Goal: Information Seeking & Learning: Learn about a topic

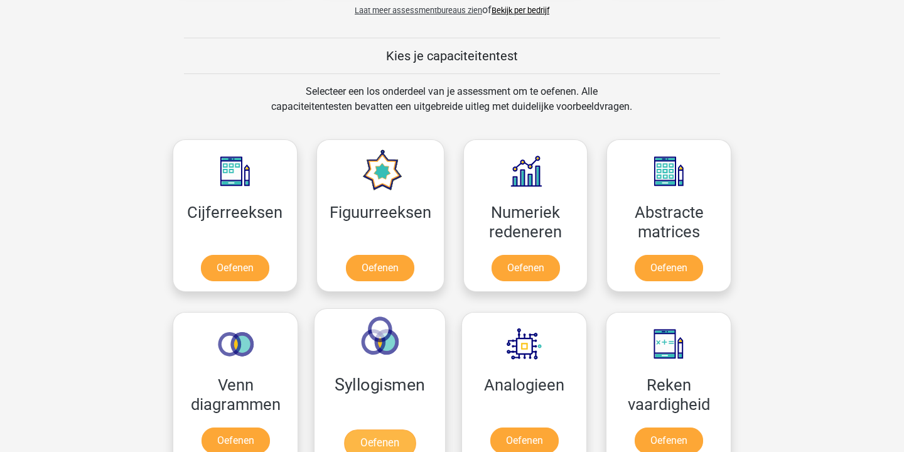
scroll to position [443, 0]
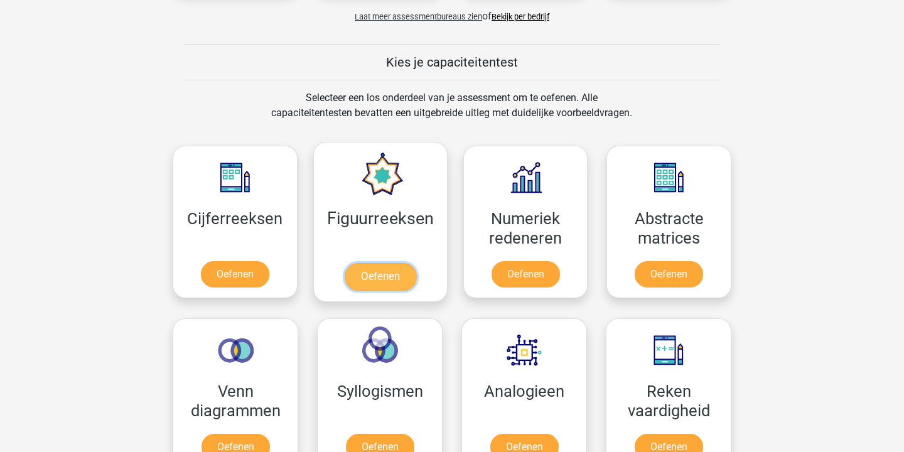
click at [393, 277] on link "Oefenen" at bounding box center [380, 277] width 72 height 28
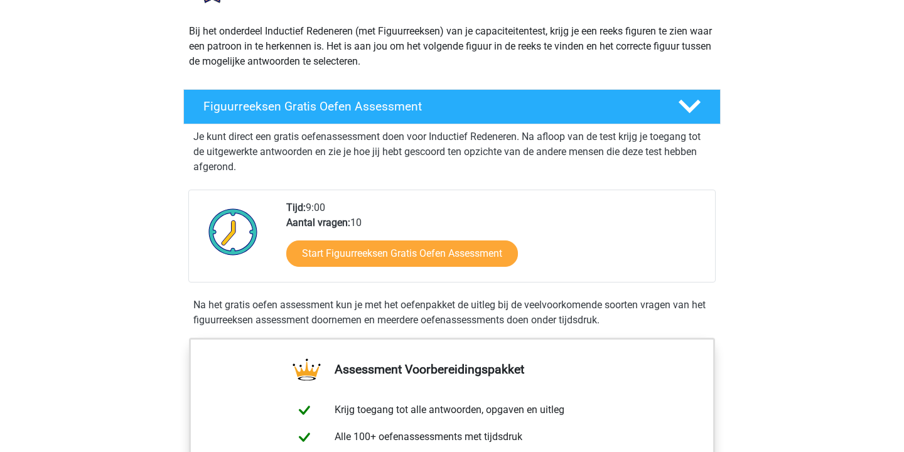
scroll to position [134, 0]
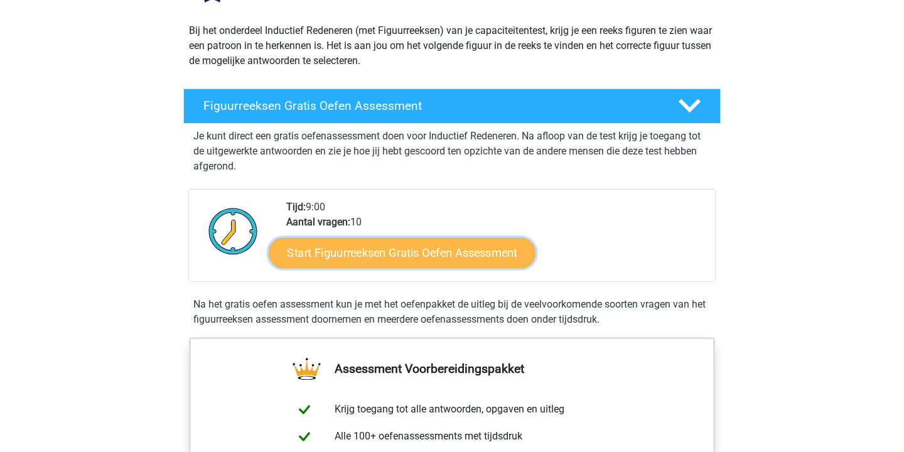
click at [414, 263] on link "Start Figuurreeksen Gratis Oefen Assessment" at bounding box center [402, 252] width 266 height 30
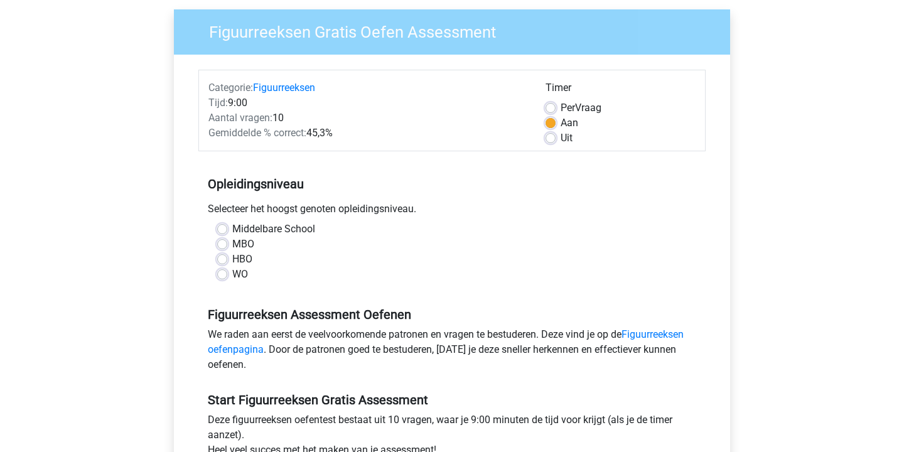
scroll to position [97, 0]
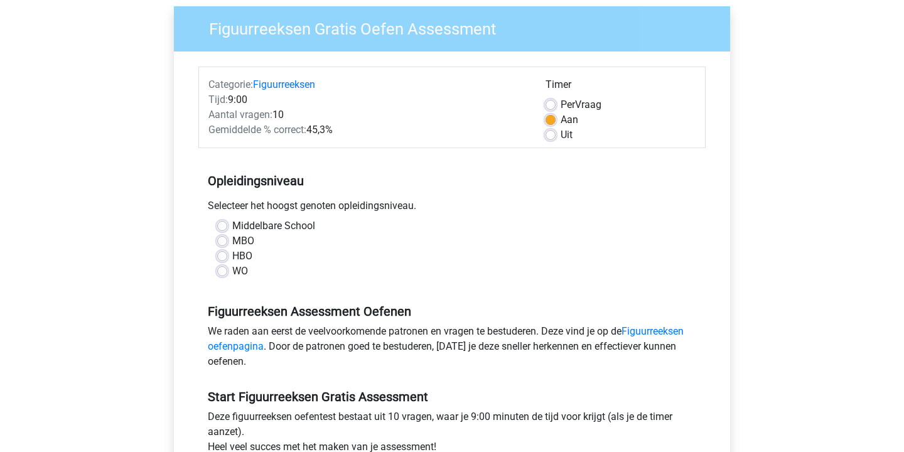
click at [232, 272] on label "WO" at bounding box center [240, 271] width 16 height 15
click at [221, 272] on input "WO" at bounding box center [222, 270] width 10 height 13
radio input "true"
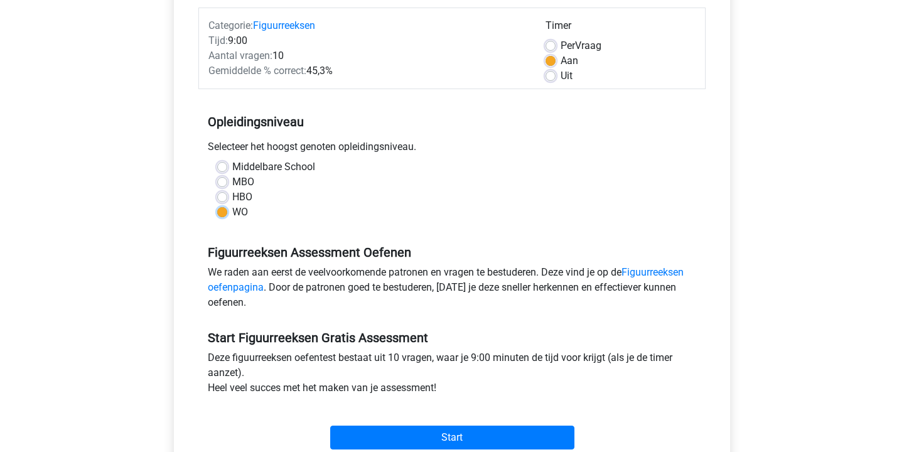
scroll to position [289, 0]
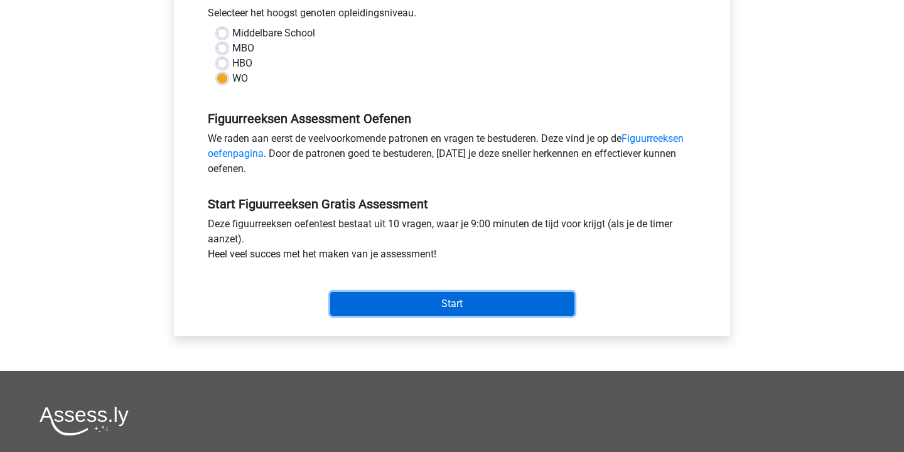
click at [451, 309] on input "Start" at bounding box center [452, 304] width 244 height 24
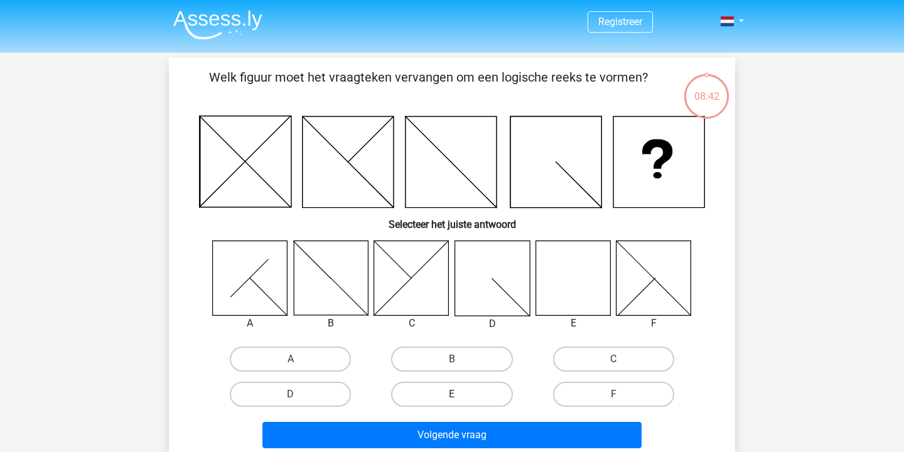
click at [467, 390] on label "E" at bounding box center [451, 393] width 121 height 25
click at [460, 394] on input "E" at bounding box center [456, 398] width 8 height 8
radio input "true"
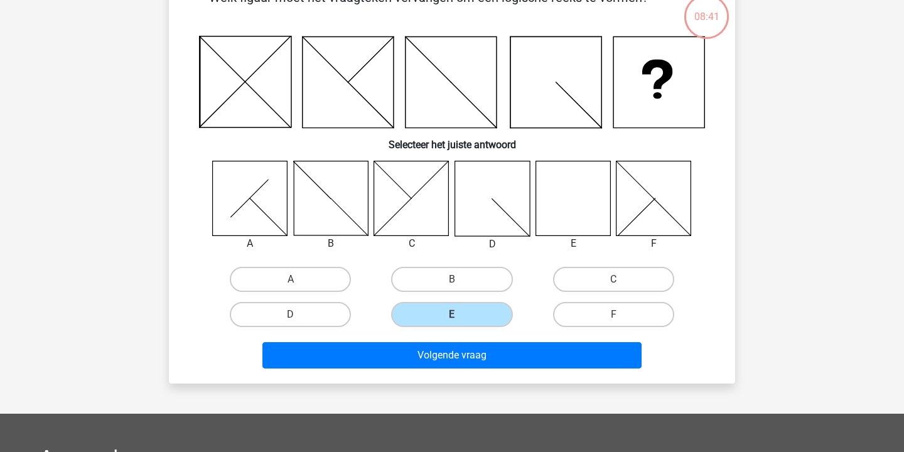
scroll to position [80, 0]
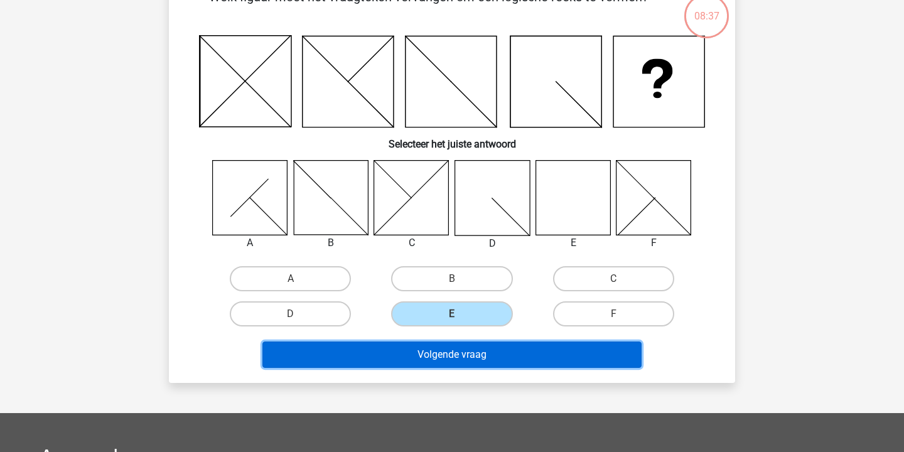
click at [467, 355] on button "Volgende vraag" at bounding box center [452, 354] width 380 height 26
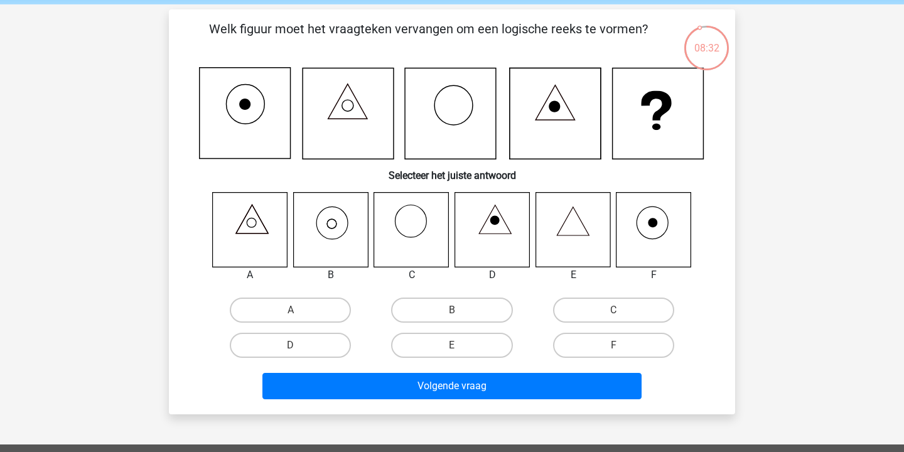
scroll to position [49, 0]
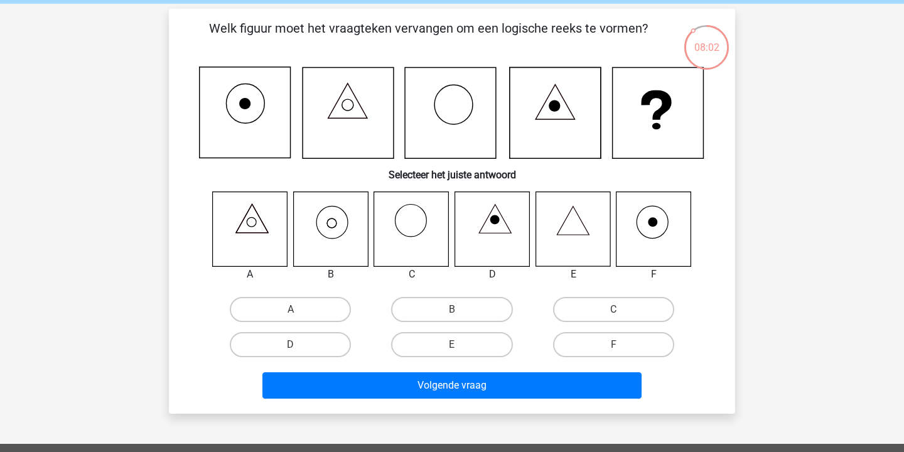
click at [327, 239] on icon at bounding box center [330, 228] width 75 height 75
click at [460, 306] on label "B" at bounding box center [451, 309] width 121 height 25
click at [460, 309] on input "B" at bounding box center [456, 313] width 8 height 8
radio input "true"
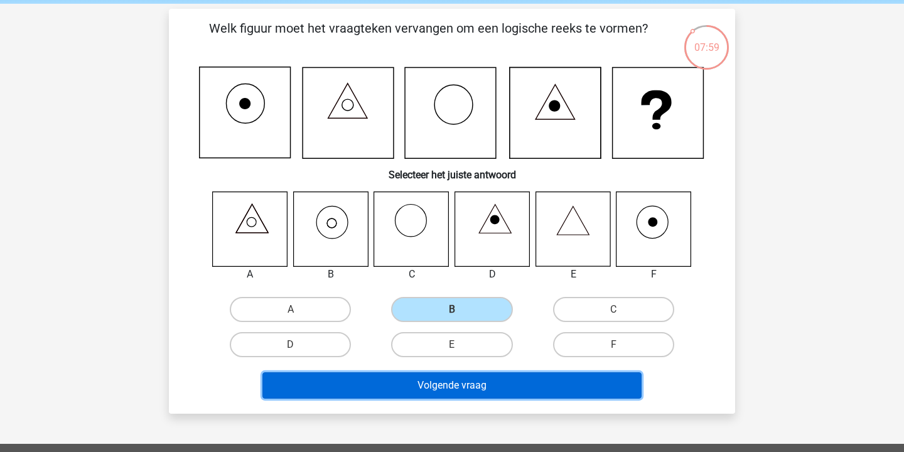
click at [469, 387] on button "Volgende vraag" at bounding box center [452, 385] width 380 height 26
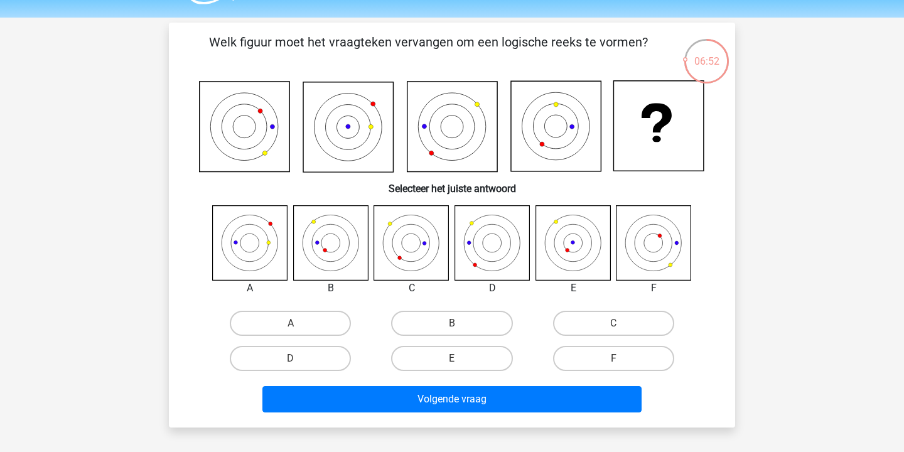
scroll to position [36, 0]
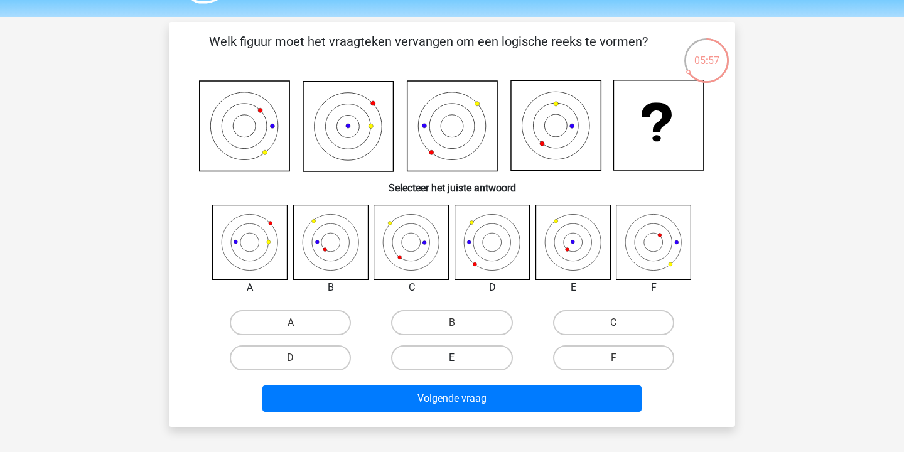
click at [481, 366] on label "E" at bounding box center [451, 357] width 121 height 25
click at [460, 366] on input "E" at bounding box center [456, 362] width 8 height 8
radio input "true"
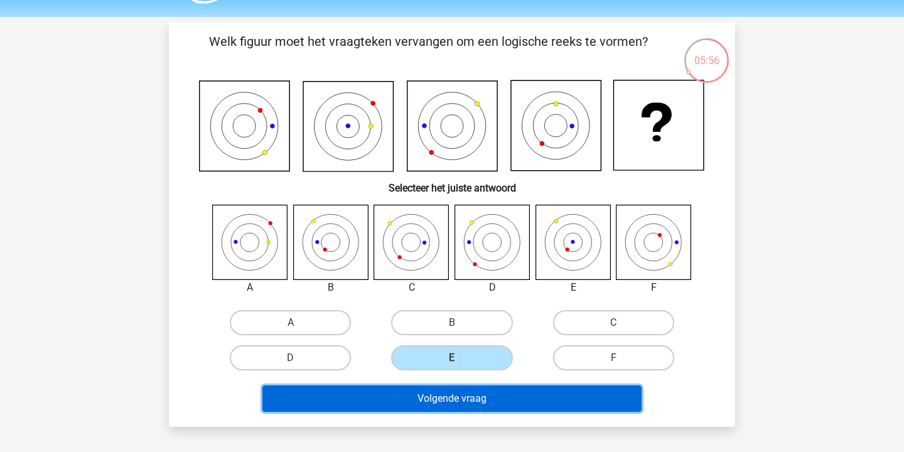
click at [488, 390] on button "Volgende vraag" at bounding box center [452, 398] width 380 height 26
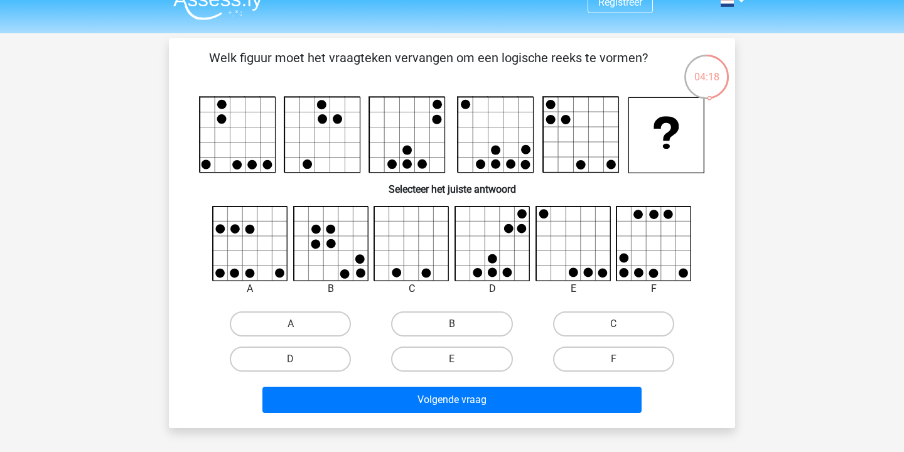
scroll to position [14, 0]
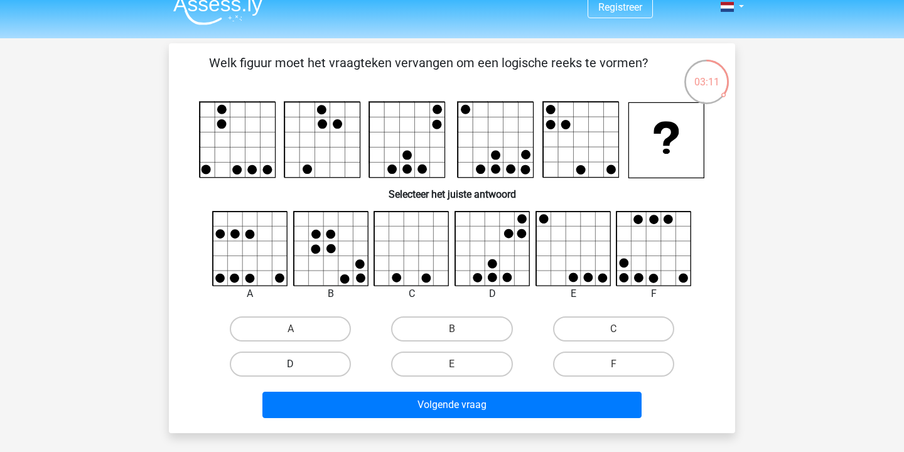
click at [302, 366] on label "D" at bounding box center [290, 363] width 121 height 25
click at [299, 366] on input "D" at bounding box center [295, 368] width 8 height 8
radio input "true"
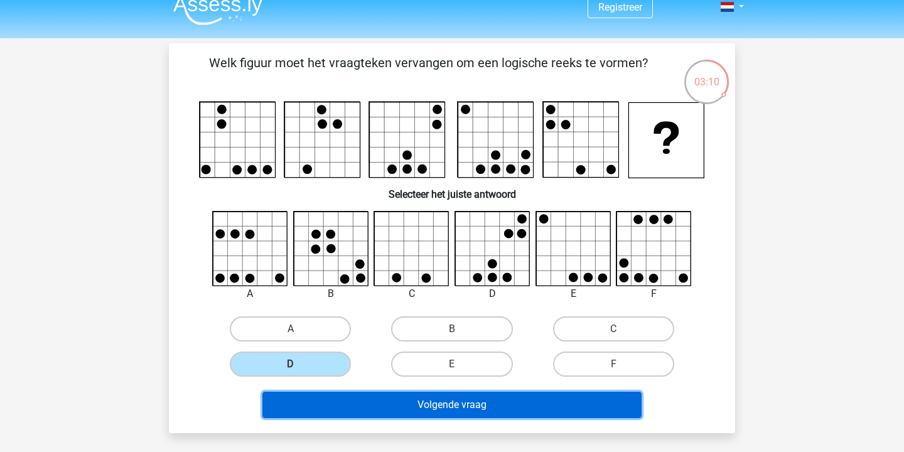
click at [414, 394] on button "Volgende vraag" at bounding box center [452, 405] width 380 height 26
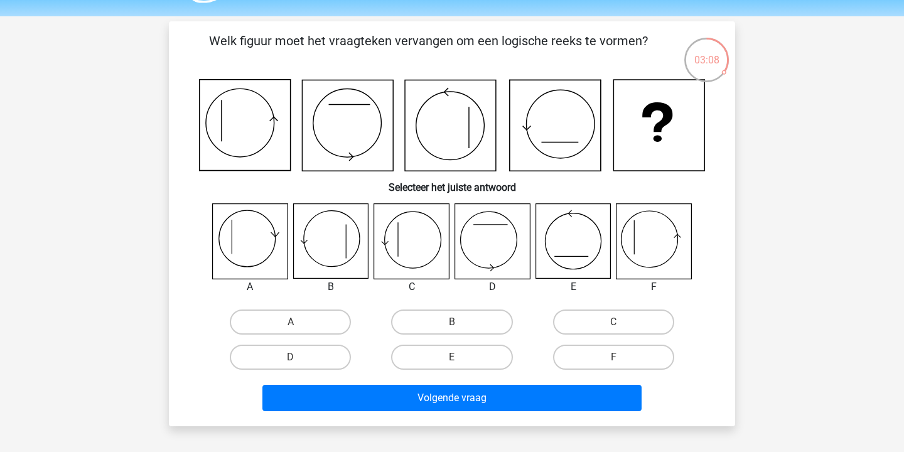
scroll to position [14, 0]
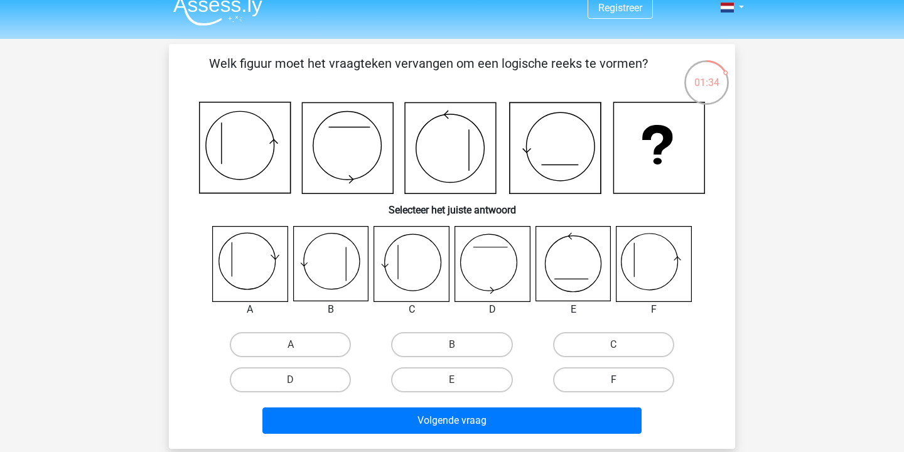
click at [621, 375] on label "F" at bounding box center [613, 379] width 121 height 25
click at [621, 380] on input "F" at bounding box center [617, 384] width 8 height 8
radio input "true"
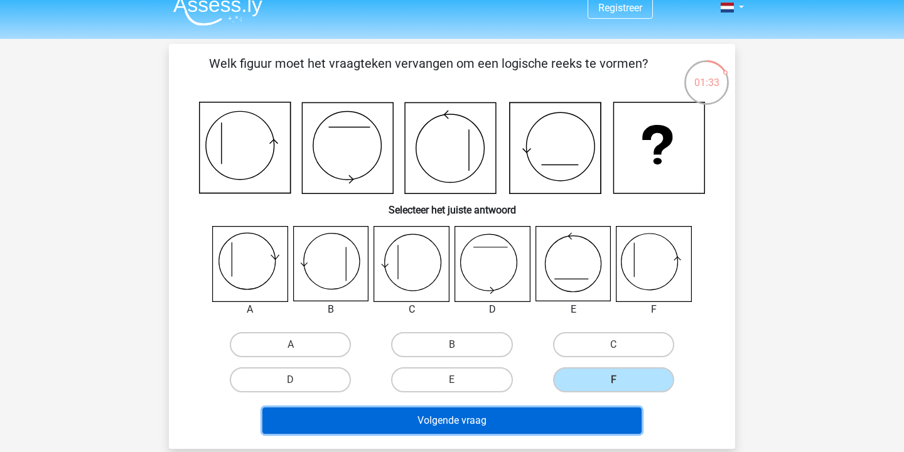
click at [589, 423] on button "Volgende vraag" at bounding box center [452, 420] width 380 height 26
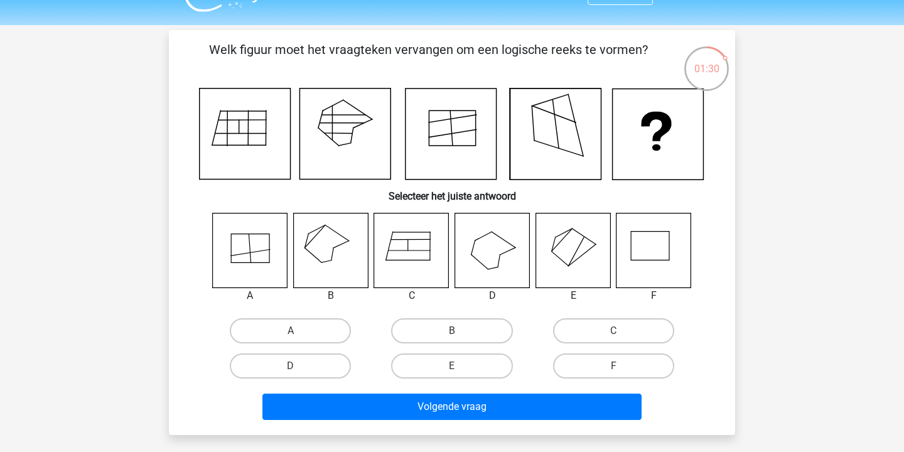
scroll to position [9, 0]
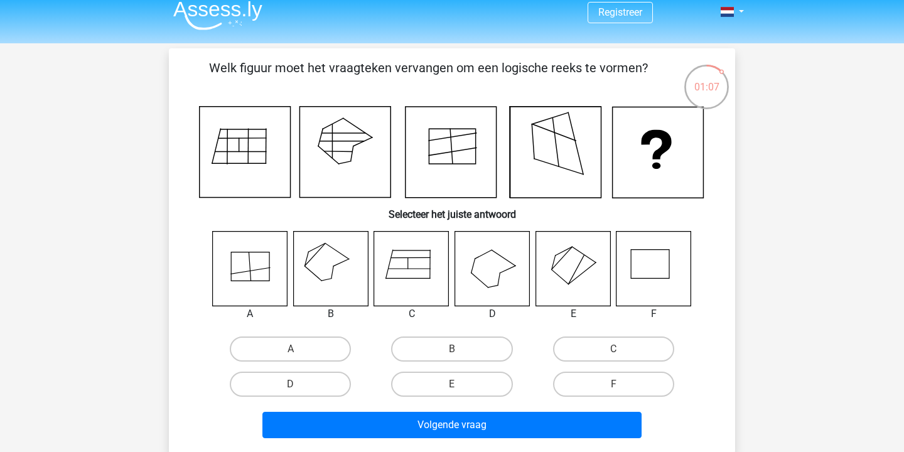
click at [327, 273] on icon at bounding box center [330, 268] width 75 height 75
click at [447, 348] on label "B" at bounding box center [451, 348] width 121 height 25
click at [452, 349] on input "B" at bounding box center [456, 353] width 8 height 8
radio input "true"
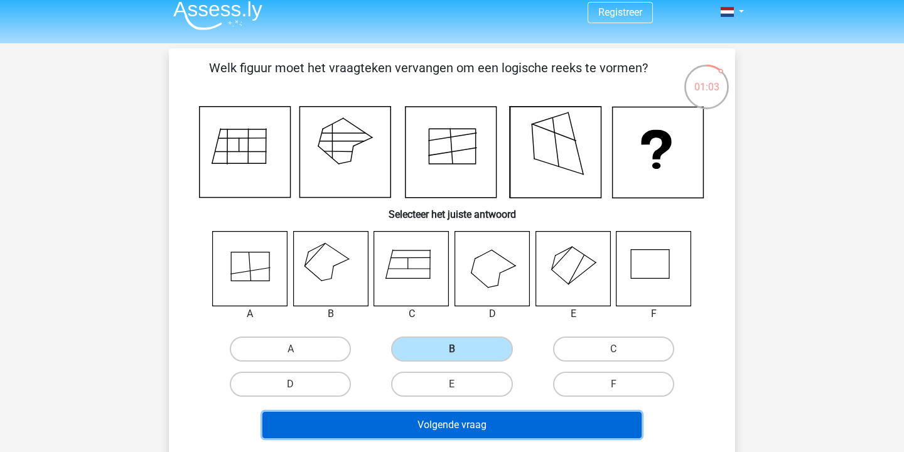
click at [460, 435] on button "Volgende vraag" at bounding box center [452, 425] width 380 height 26
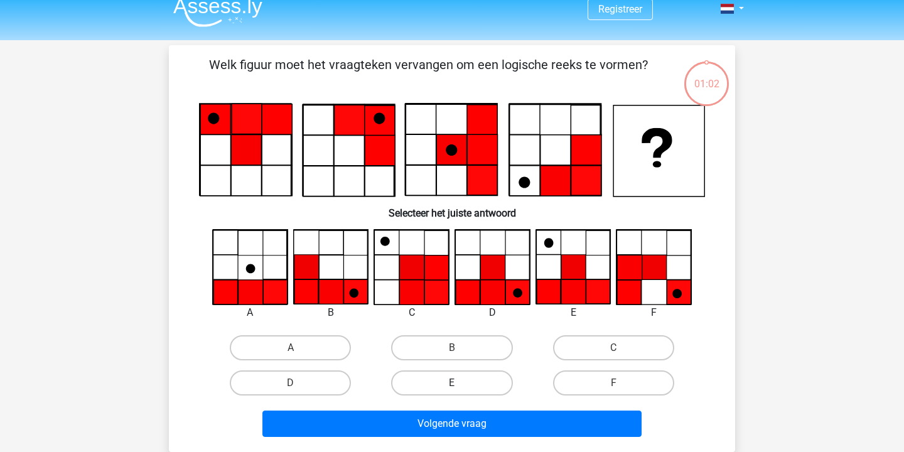
scroll to position [0, 0]
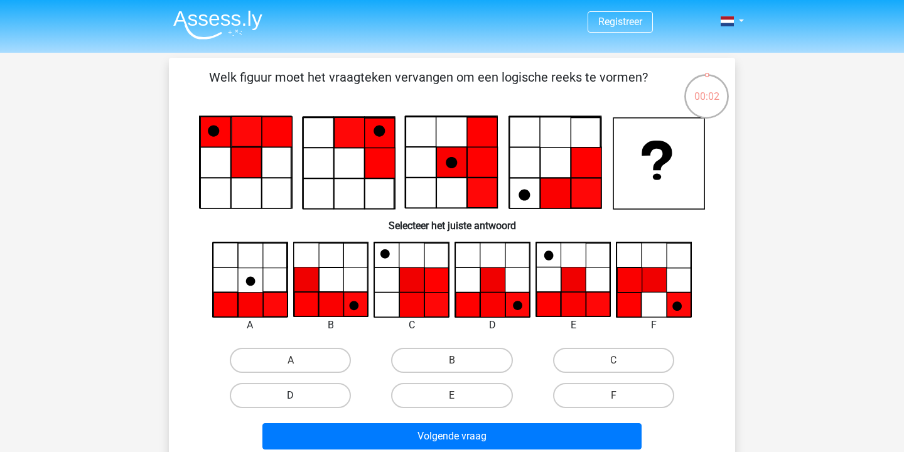
click at [317, 395] on label "D" at bounding box center [290, 395] width 121 height 25
click at [299, 395] on input "D" at bounding box center [295, 399] width 8 height 8
radio input "true"
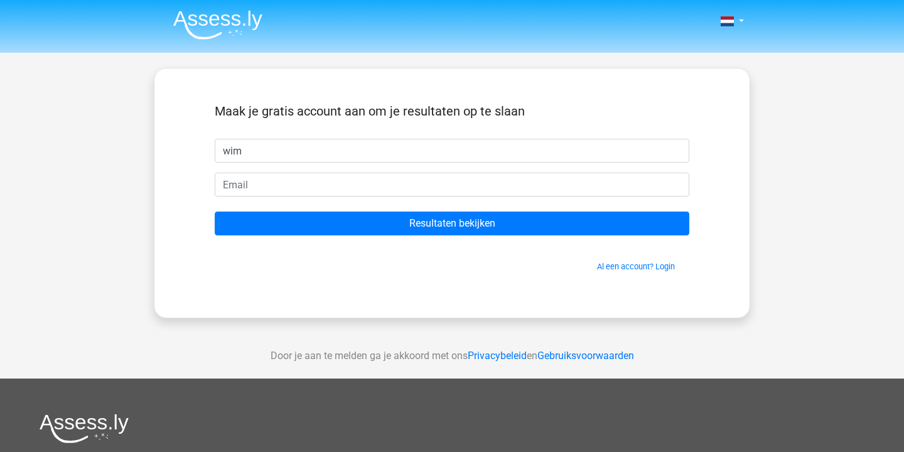
type input "wim"
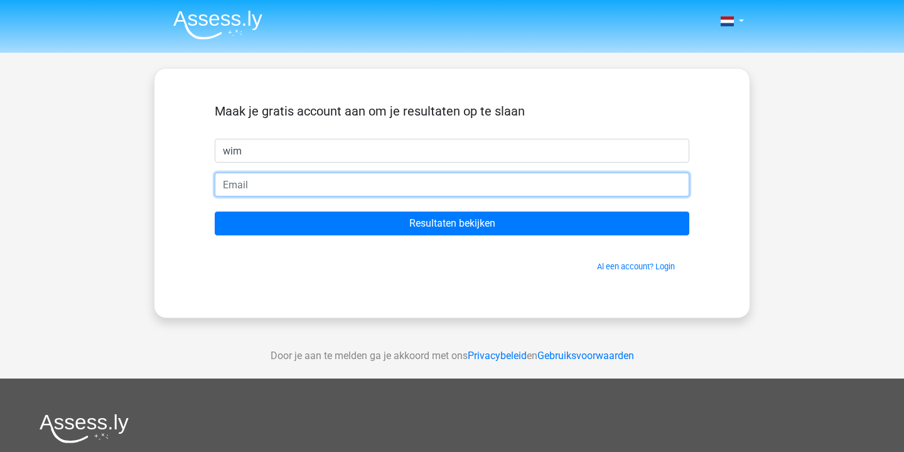
click at [435, 181] on input "email" at bounding box center [452, 185] width 474 height 24
type input "wimfilippini@hotmail.nl"
click at [215, 211] on input "Resultaten bekijken" at bounding box center [452, 223] width 474 height 24
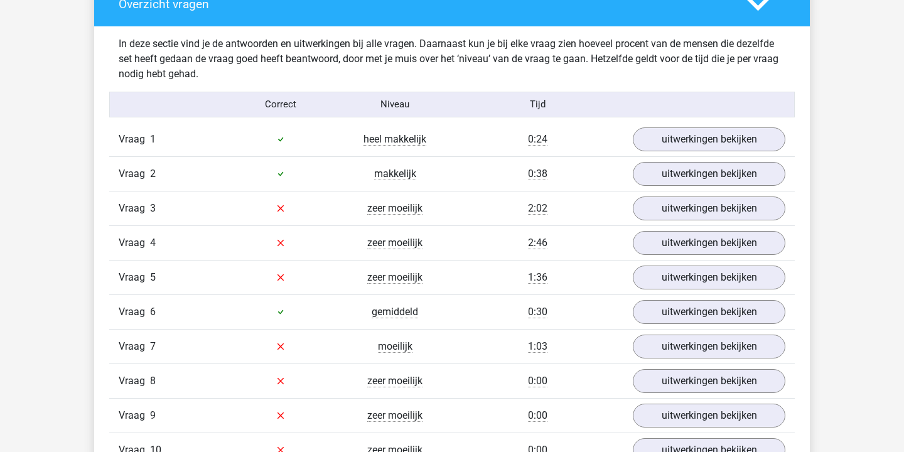
scroll to position [959, 0]
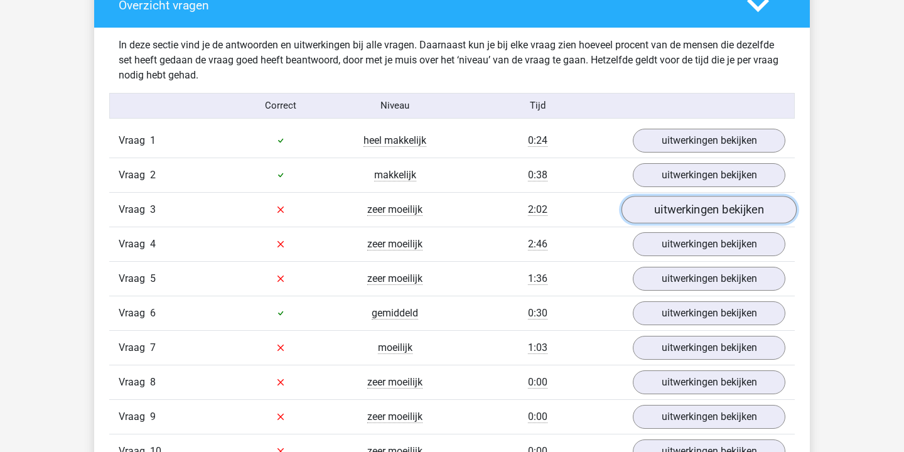
click at [668, 201] on link "uitwerkingen bekijken" at bounding box center [708, 210] width 175 height 28
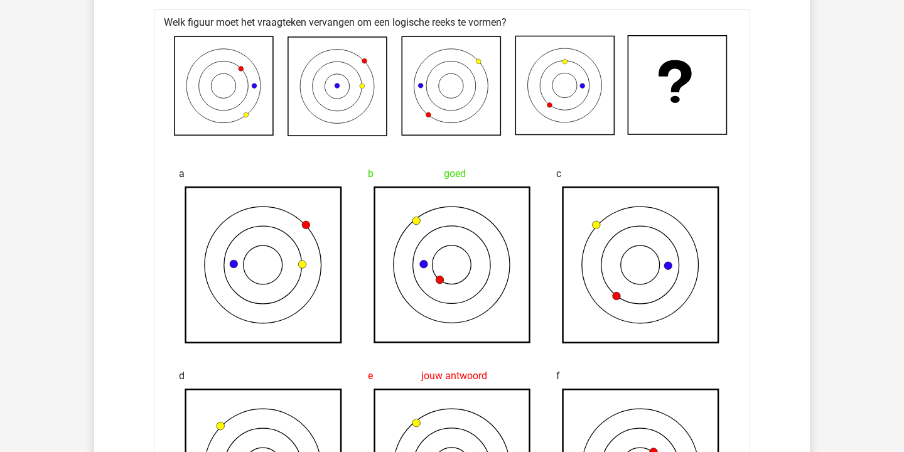
scroll to position [917, 0]
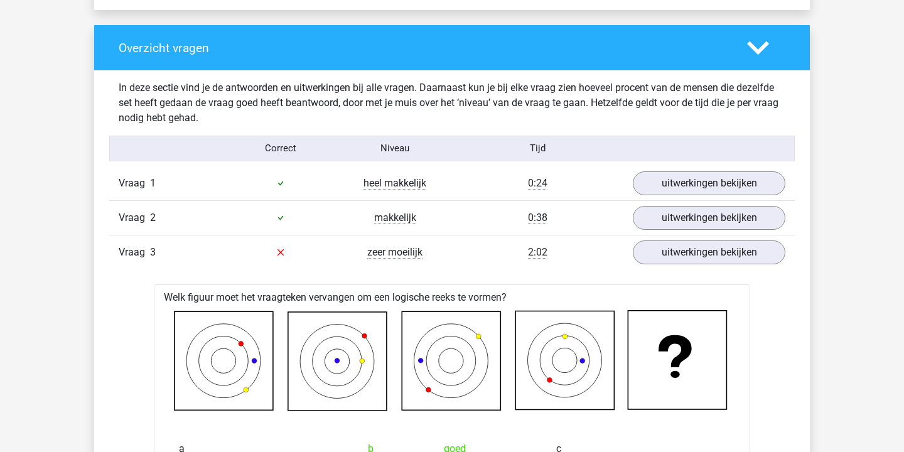
click at [760, 50] on polygon at bounding box center [758, 48] width 22 height 14
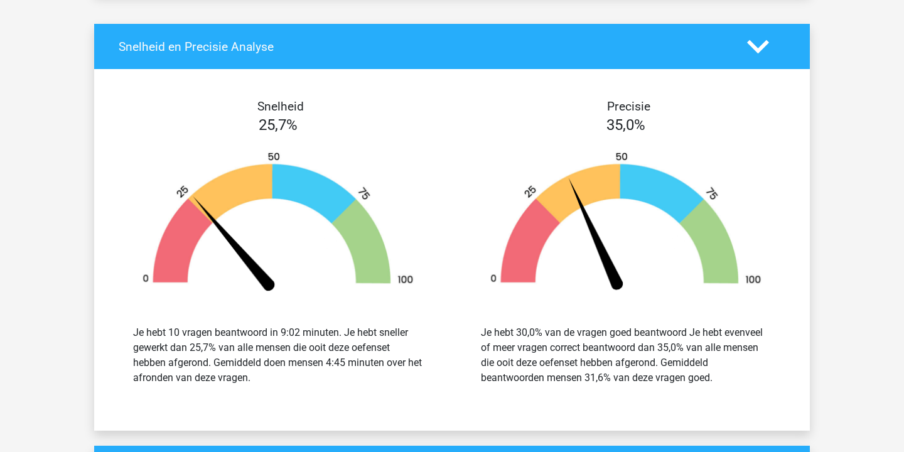
scroll to position [993, 0]
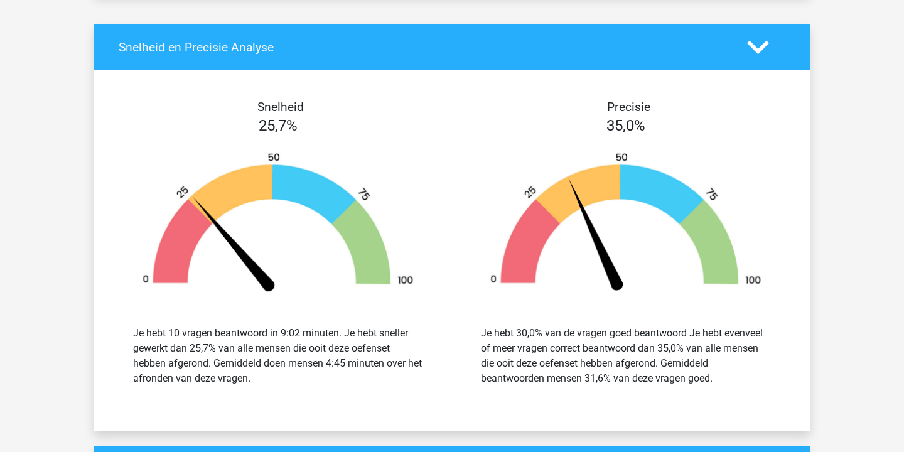
click at [756, 49] on polygon at bounding box center [758, 47] width 22 height 14
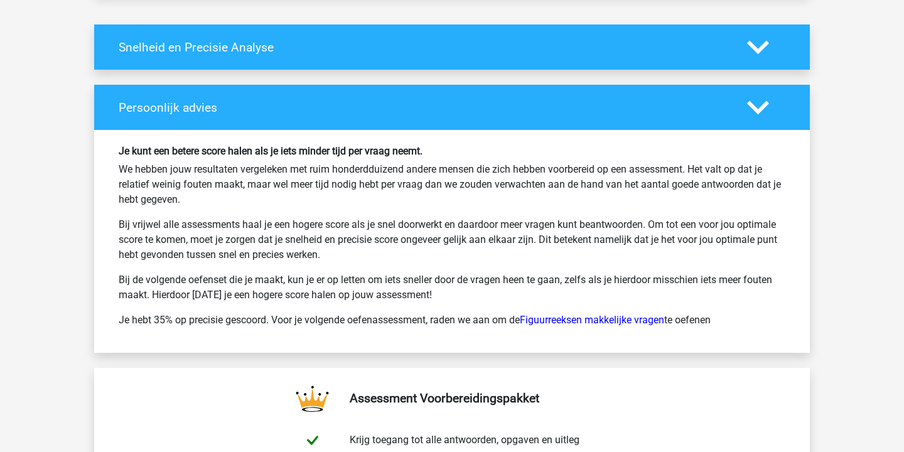
scroll to position [1018, 0]
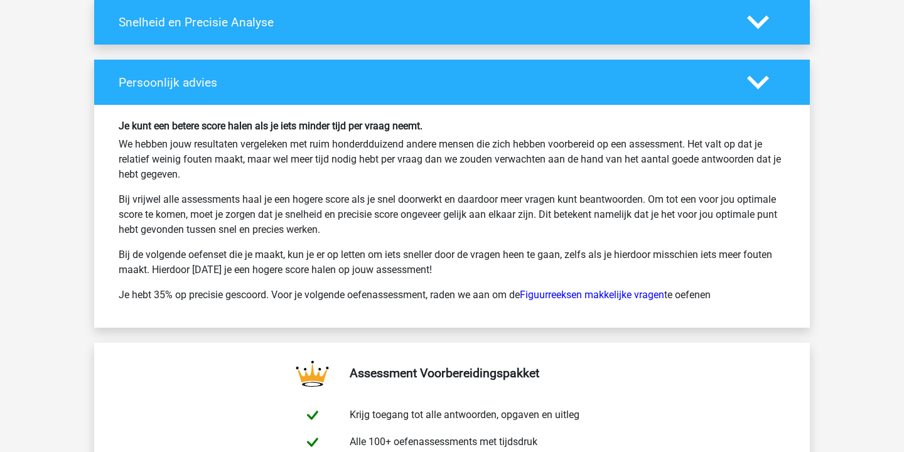
click at [758, 80] on icon at bounding box center [758, 83] width 22 height 22
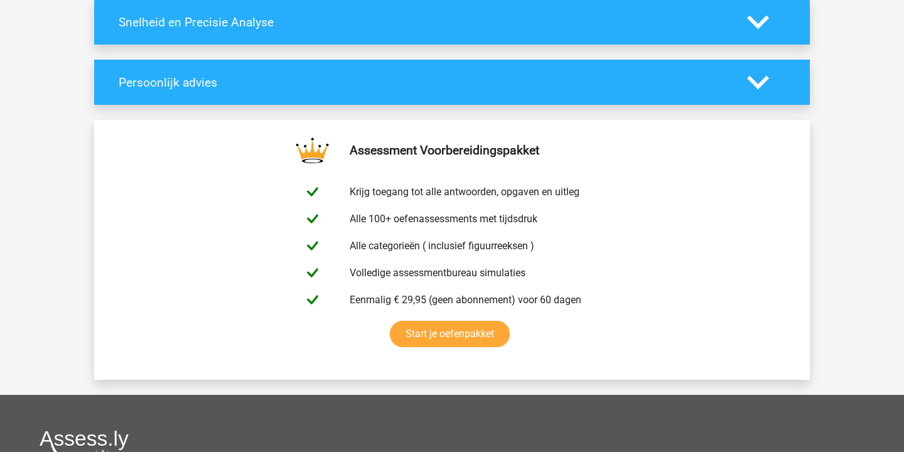
click at [758, 80] on icon at bounding box center [758, 83] width 22 height 22
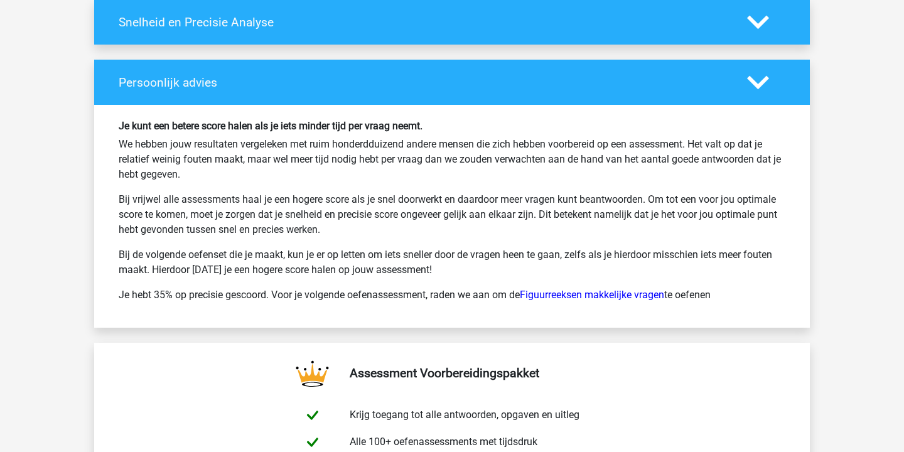
click at [758, 80] on icon at bounding box center [758, 83] width 22 height 22
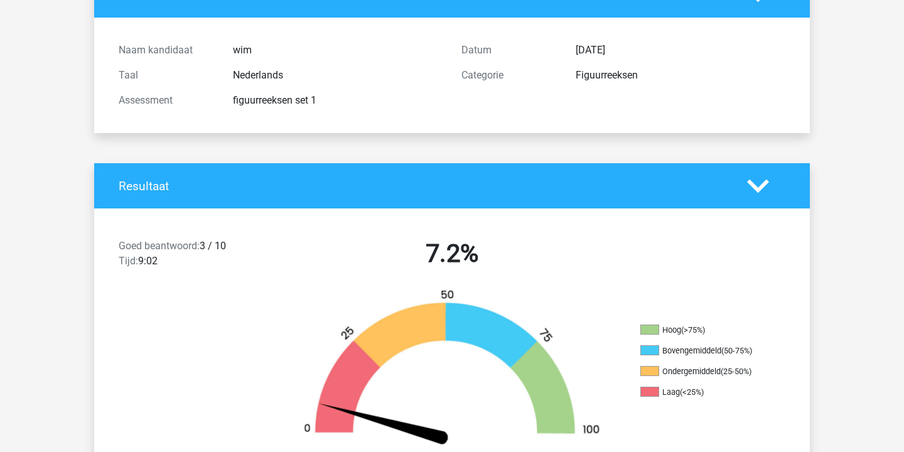
scroll to position [112, 0]
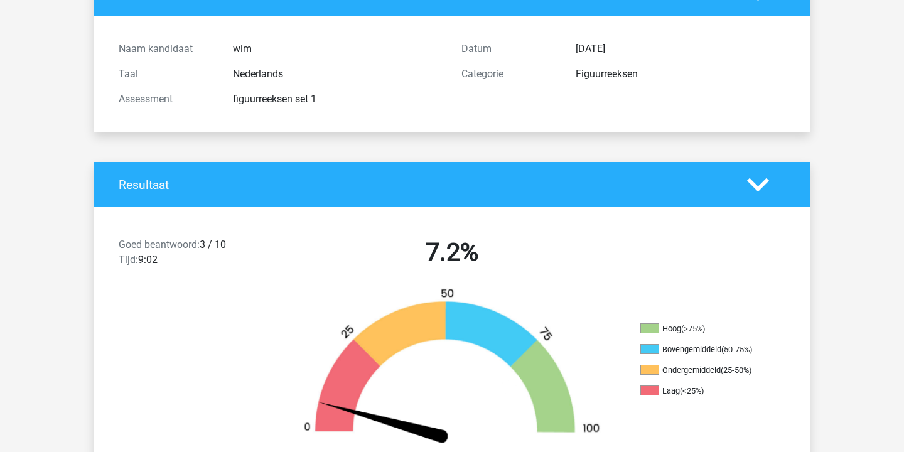
click at [759, 184] on polygon at bounding box center [758, 185] width 22 height 14
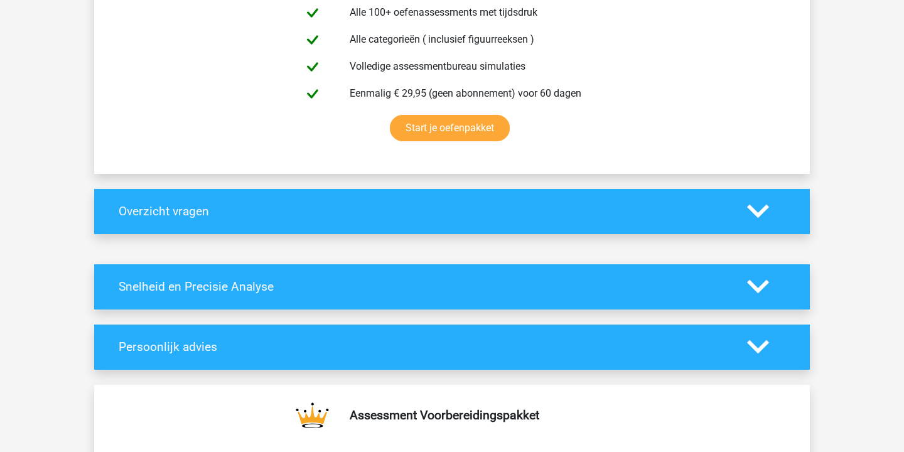
scroll to position [436, 0]
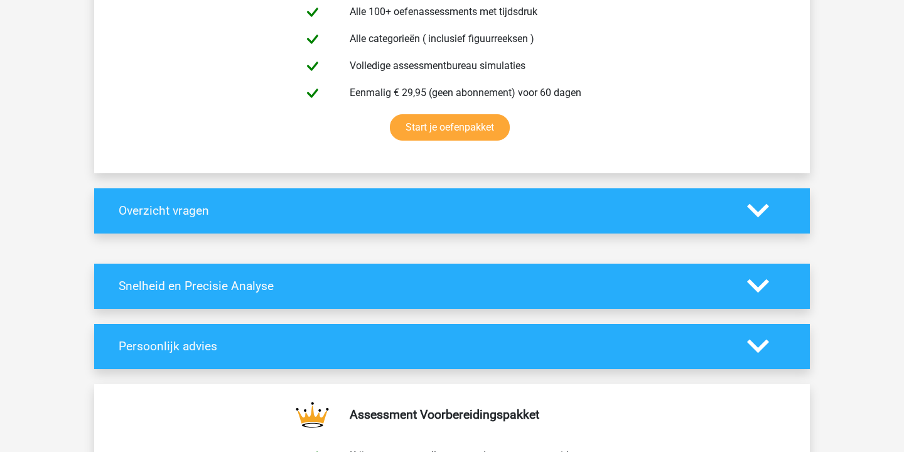
click at [681, 227] on div "Overzicht vragen" at bounding box center [451, 210] width 715 height 45
click at [741, 208] on div at bounding box center [765, 211] width 57 height 22
click at [757, 208] on icon at bounding box center [758, 211] width 22 height 22
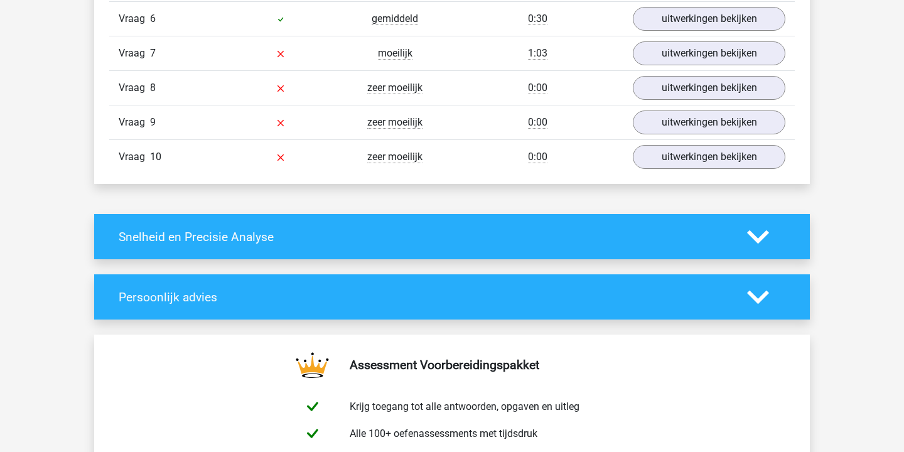
scroll to position [1893, 0]
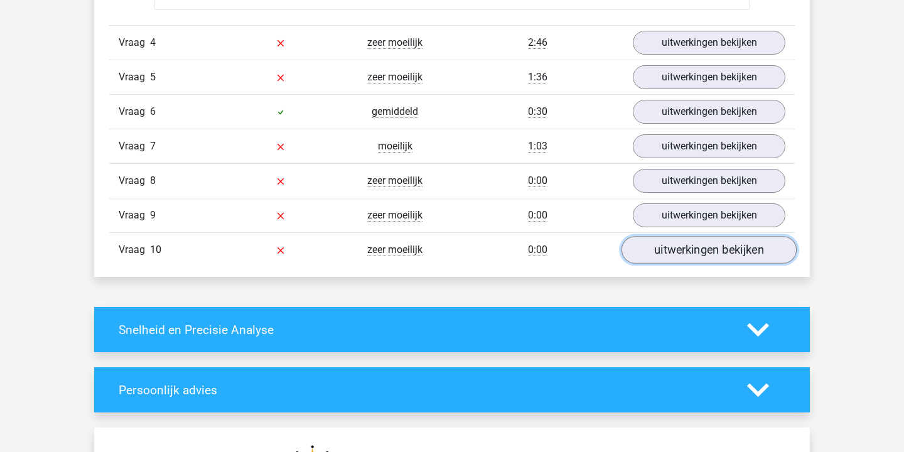
click at [737, 247] on link "uitwerkingen bekijken" at bounding box center [708, 250] width 175 height 28
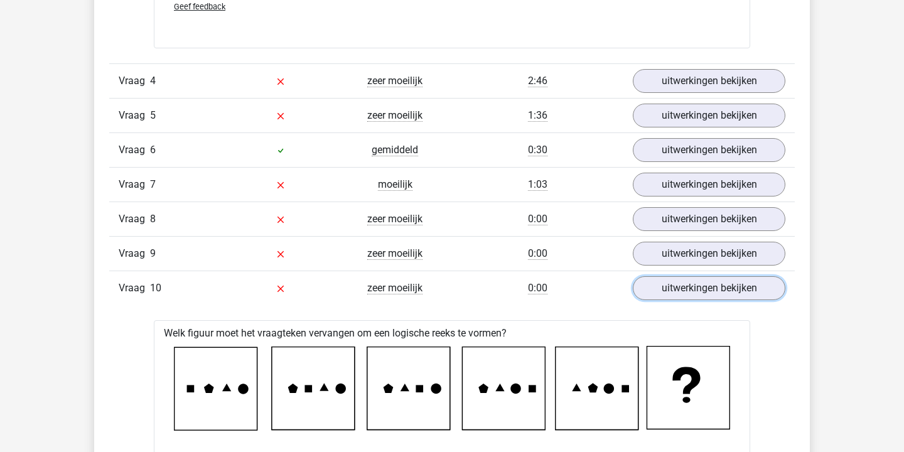
scroll to position [1855, 0]
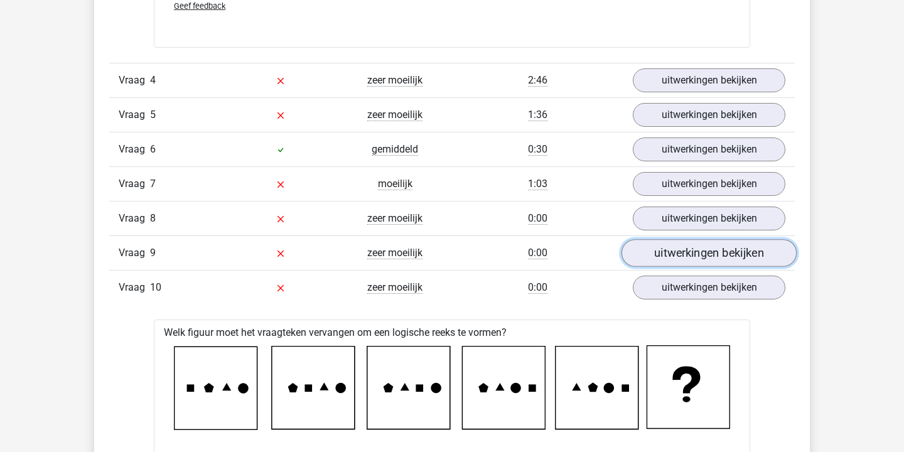
click at [671, 257] on link "uitwerkingen bekijken" at bounding box center [708, 253] width 175 height 28
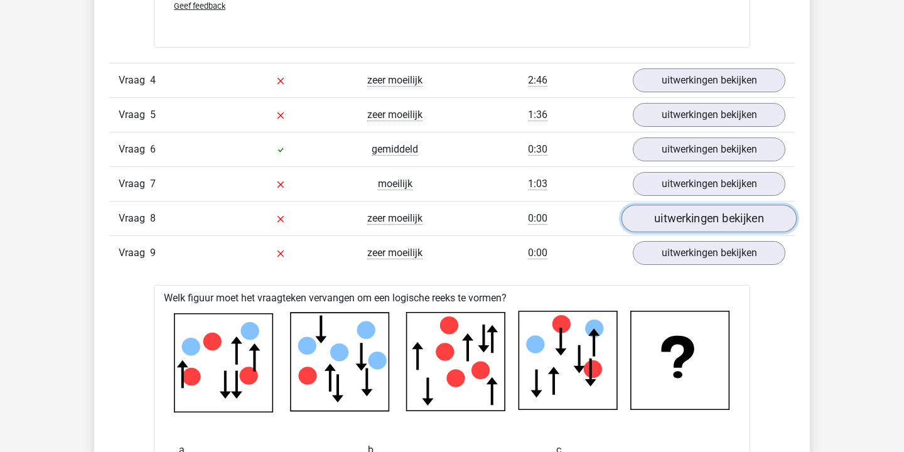
click at [673, 218] on link "uitwerkingen bekijken" at bounding box center [708, 219] width 175 height 28
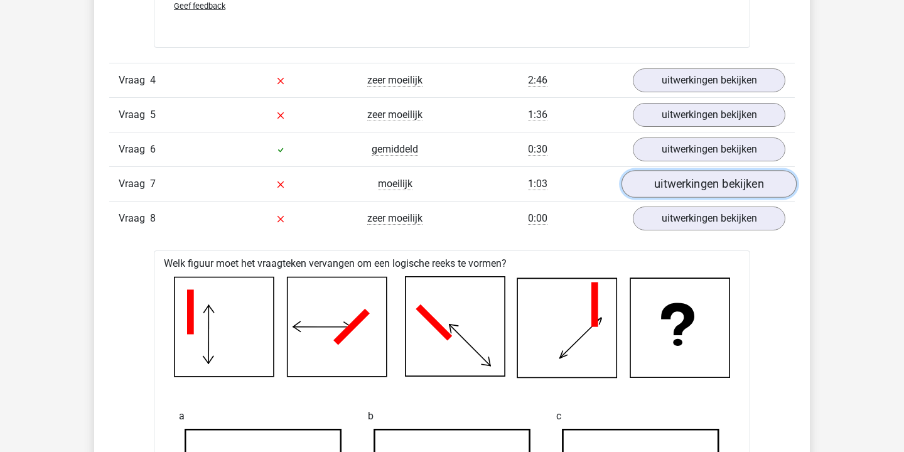
click at [677, 182] on link "uitwerkingen bekijken" at bounding box center [708, 184] width 175 height 28
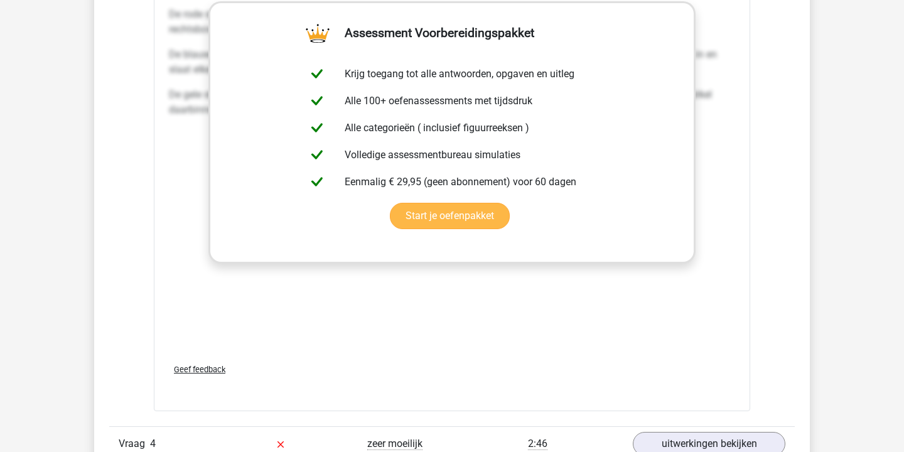
scroll to position [1387, 0]
